Goal: Task Accomplishment & Management: Manage account settings

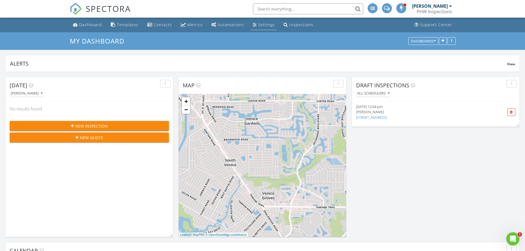
click at [268, 25] on div "Settings" at bounding box center [266, 24] width 17 height 5
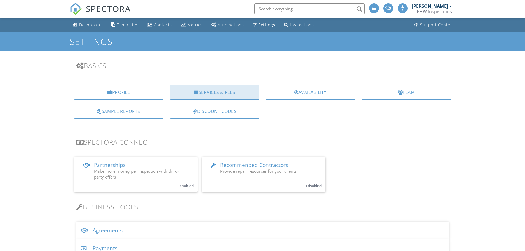
click at [209, 94] on div "Services & Fees" at bounding box center [214, 92] width 89 height 15
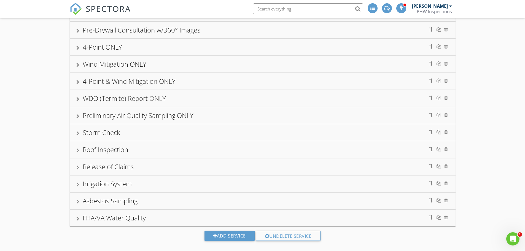
scroll to position [130, 0]
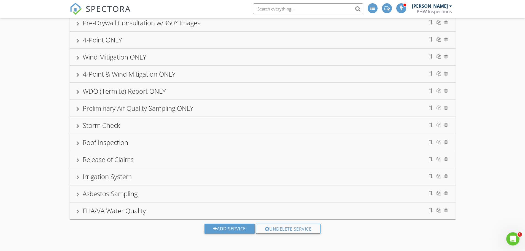
click at [5, 163] on div "Residential Inspection New Build (New Construction) Inspection 11 Month Builder…" at bounding box center [262, 85] width 525 height 331
